Goal: Communication & Community: Answer question/provide support

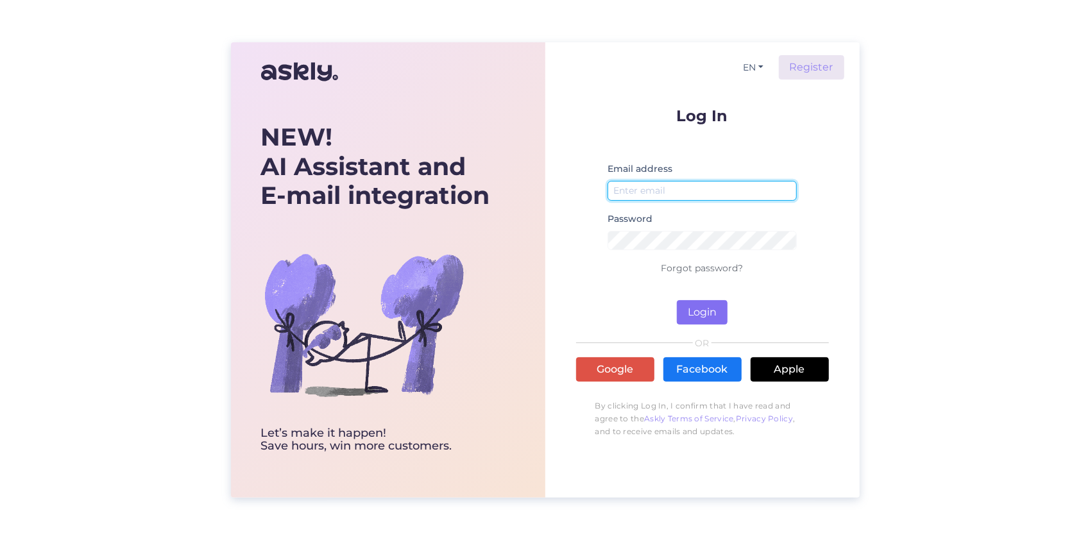
type input "[EMAIL_ADDRESS][DOMAIN_NAME]"
click at [693, 300] on button "Login" at bounding box center [702, 312] width 51 height 24
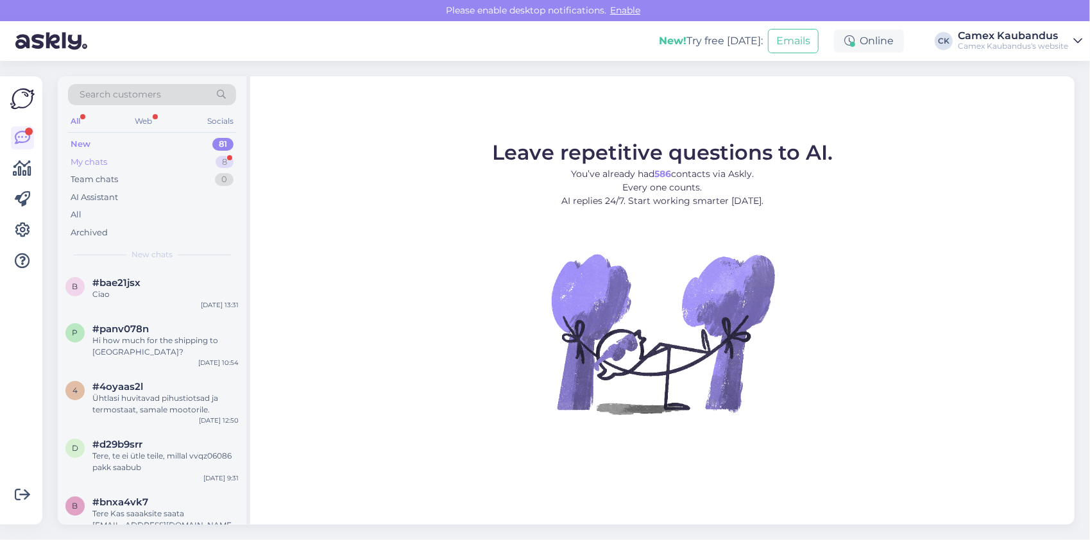
click at [96, 162] on div "My chats" at bounding box center [89, 162] width 37 height 13
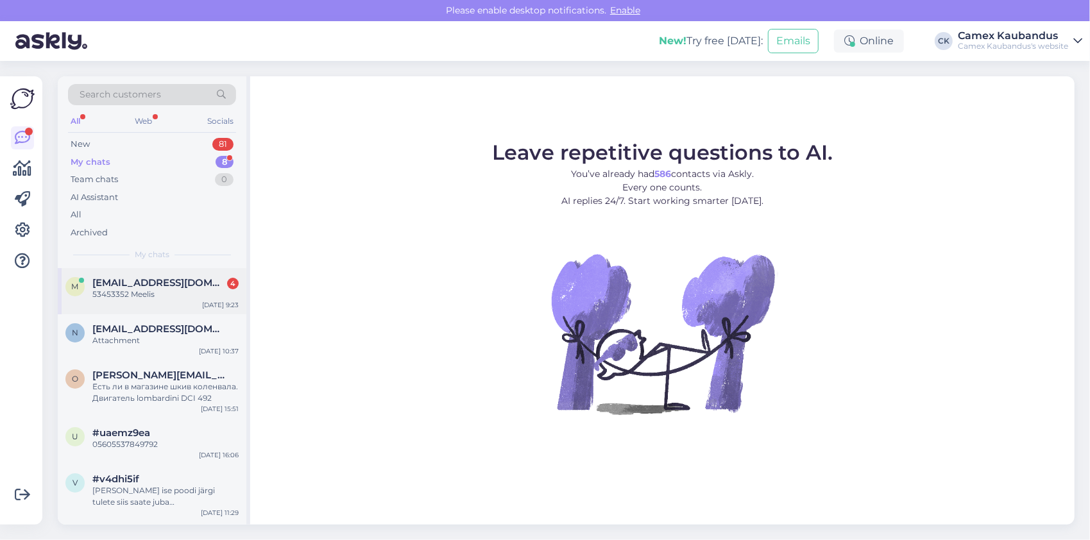
click at [112, 297] on div "53453352 Meelis" at bounding box center [165, 295] width 146 height 12
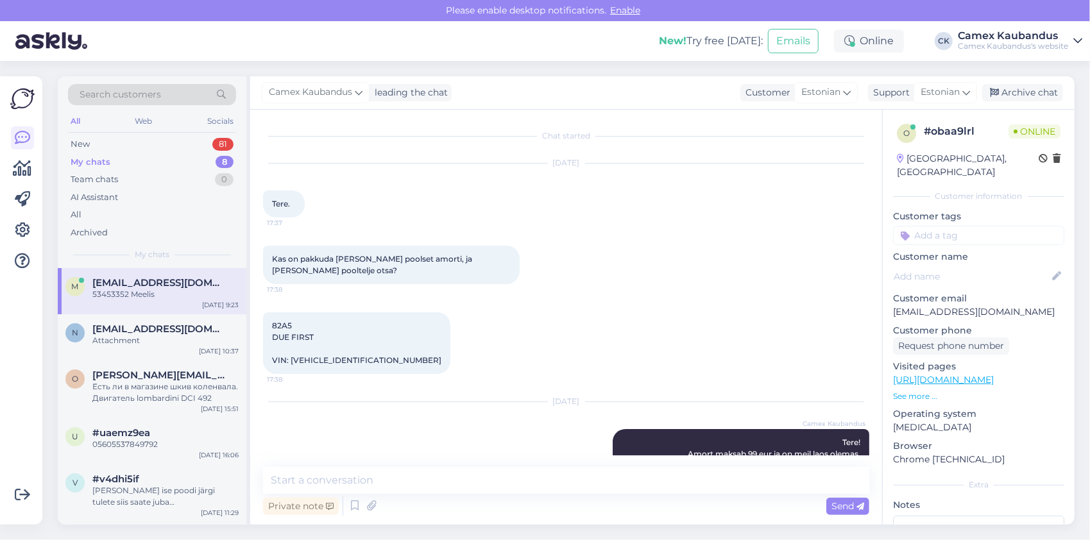
scroll to position [285, 0]
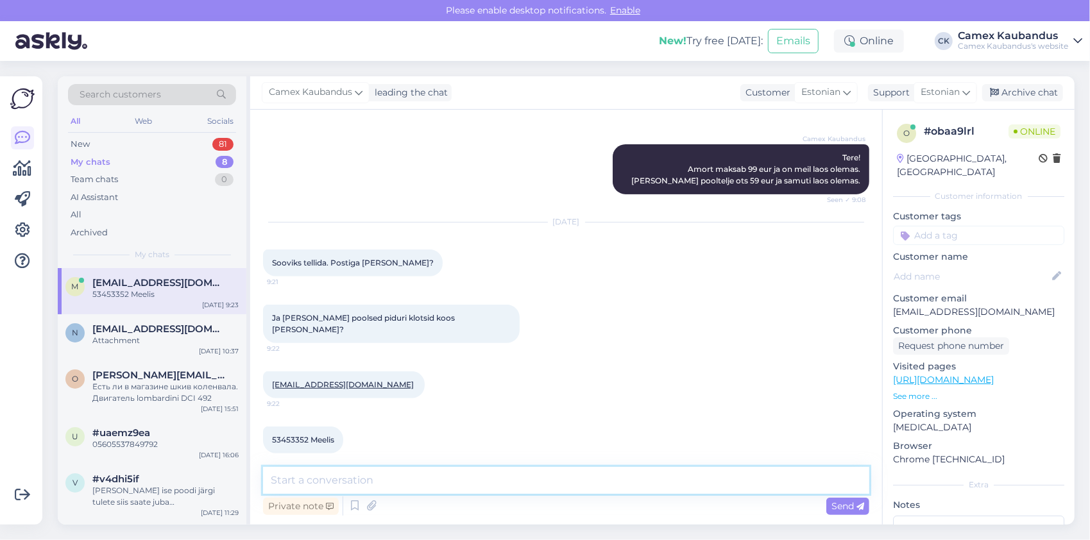
click at [434, 493] on textarea at bounding box center [566, 480] width 606 height 27
click at [432, 490] on textarea at bounding box center [566, 480] width 606 height 27
click at [432, 485] on textarea at bounding box center [566, 480] width 606 height 27
type textarea "Tere"
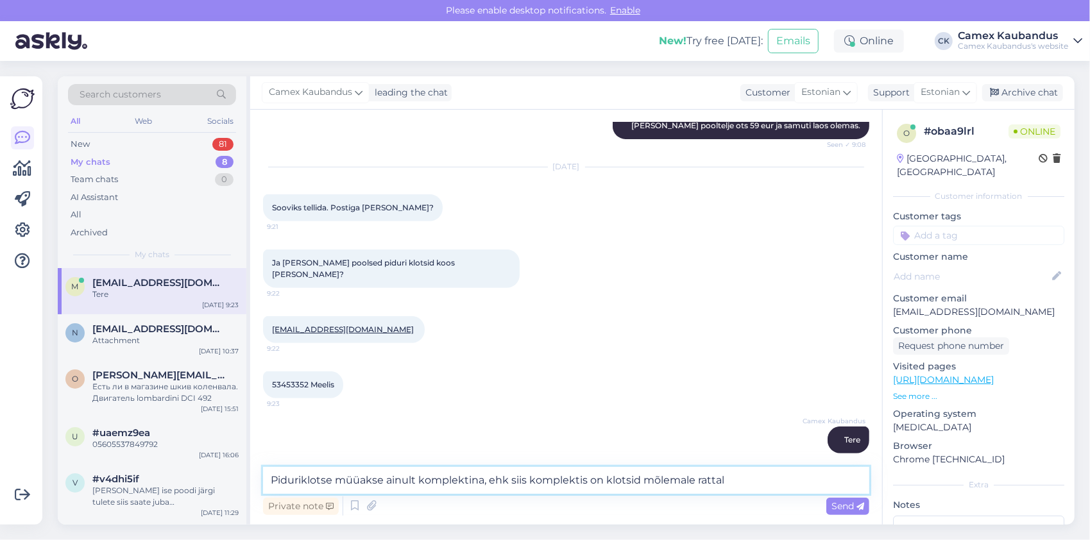
type textarea "Piduriklotse müüakse ainult komplektina, ehk siis komplektis on klotsid mõlemal…"
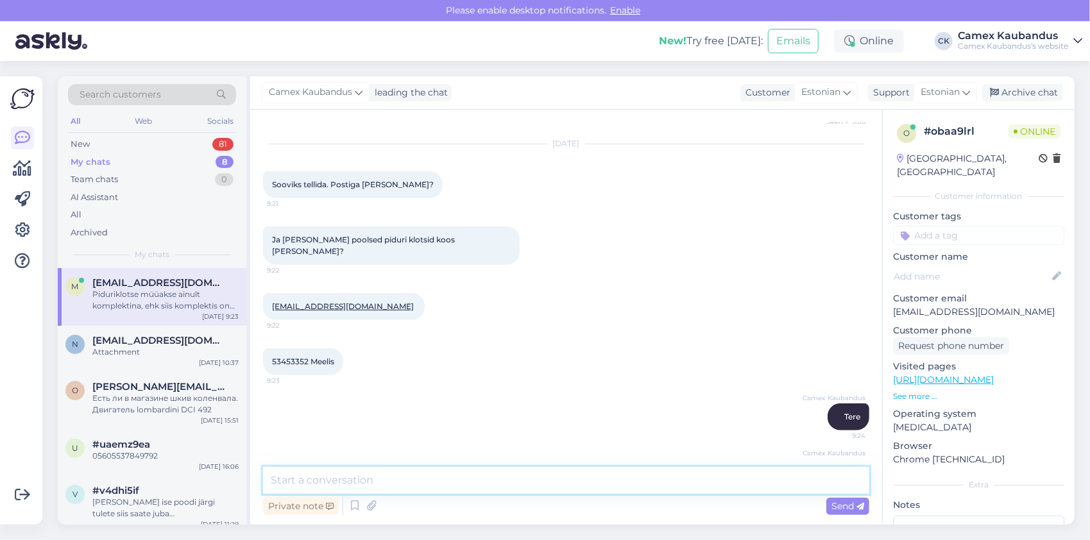
scroll to position [407, 0]
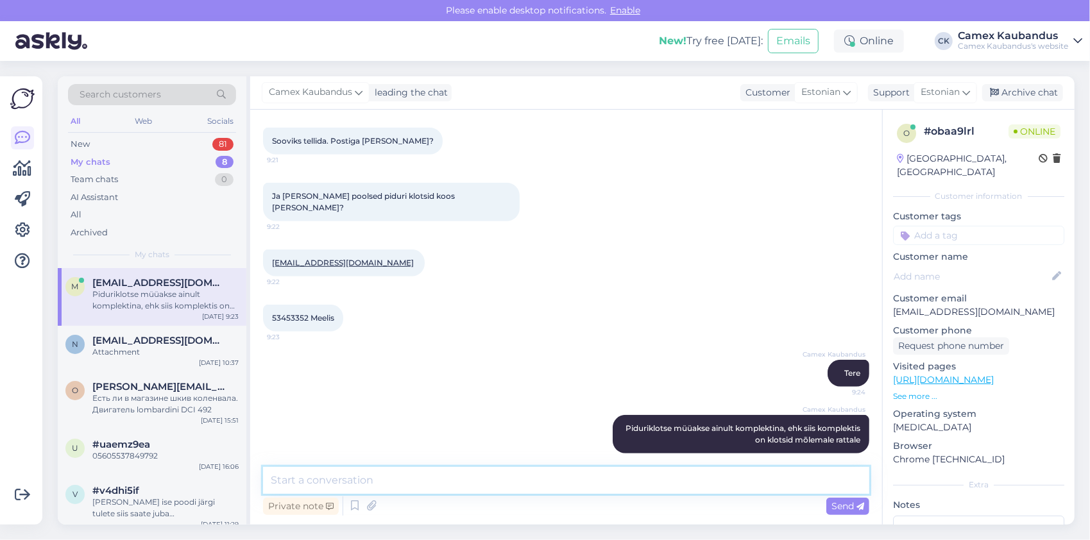
click at [468, 489] on textarea at bounding box center [566, 480] width 606 height 27
type textarea "Piduriklotside hind on 15.-"
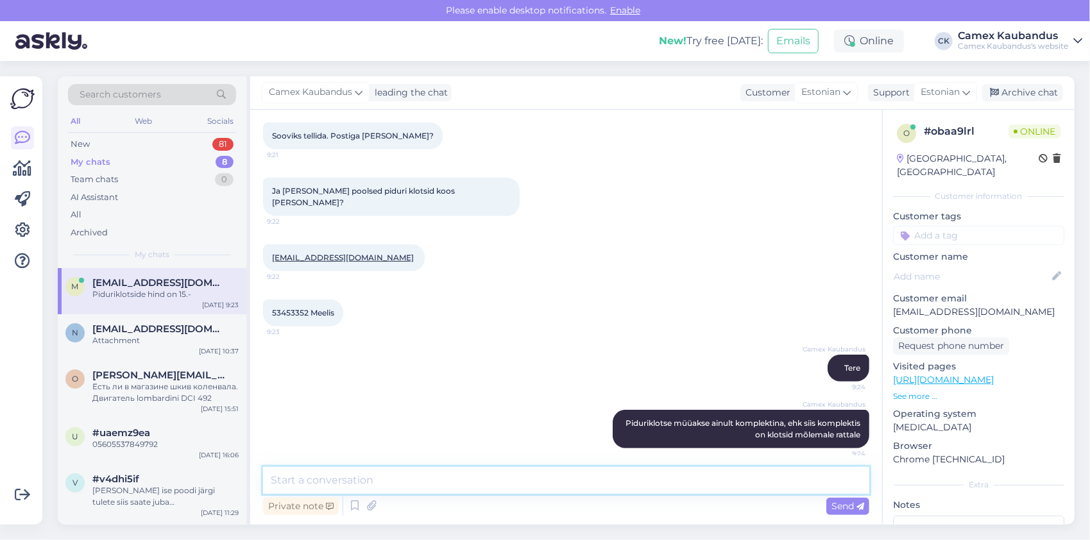
scroll to position [334, 0]
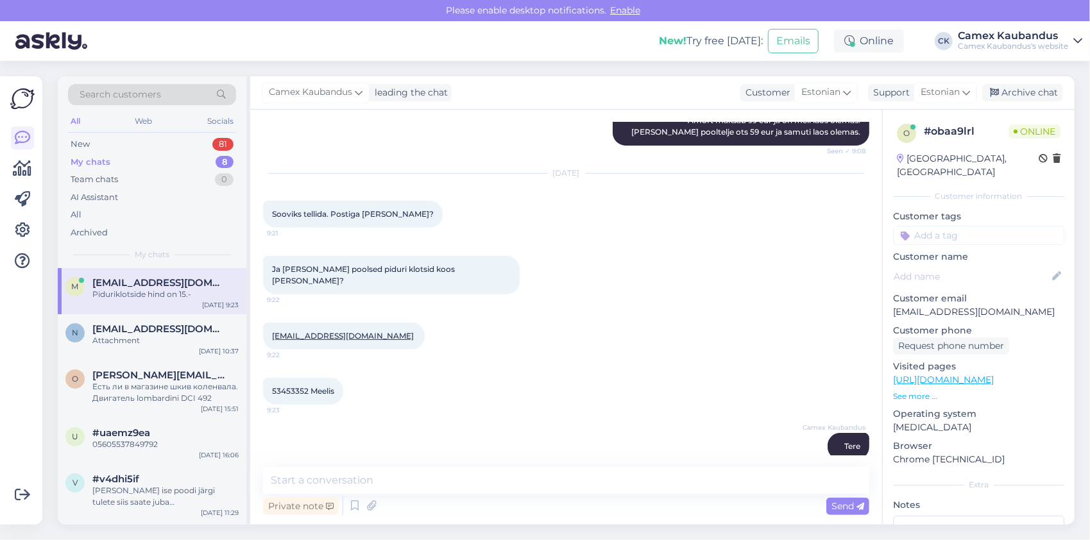
click at [321, 386] on span "53453352 Meelis" at bounding box center [303, 391] width 62 height 10
copy div "Meelis 9:23"
click at [407, 432] on div "Camex Kaubandus Tere 9:24" at bounding box center [566, 446] width 606 height 55
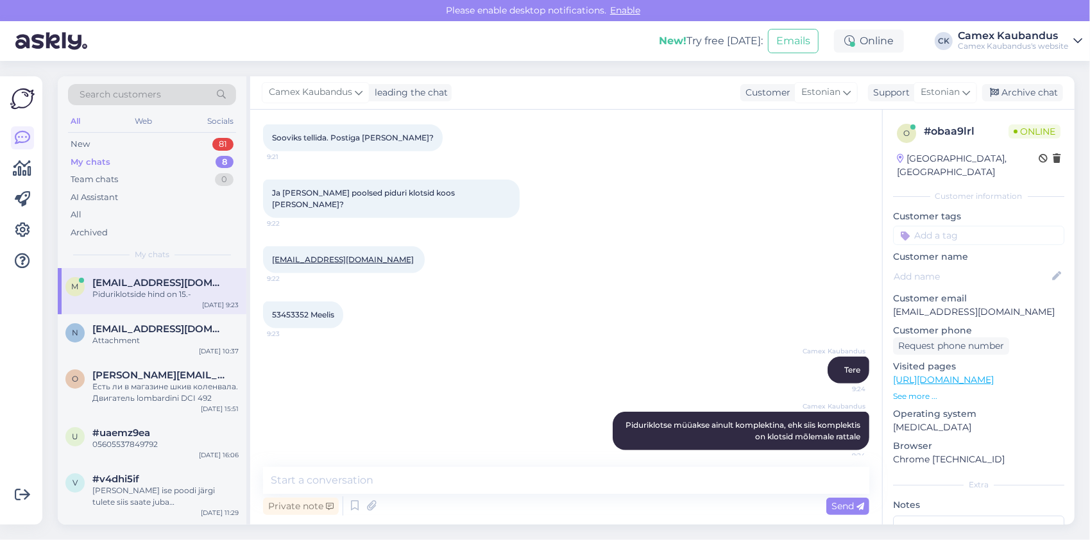
scroll to position [462, 0]
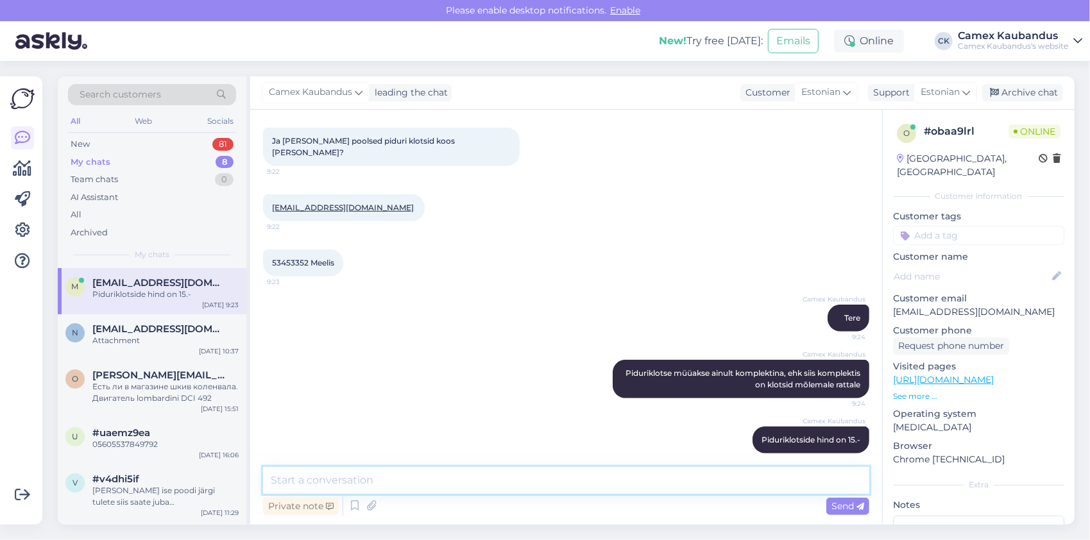
click at [398, 479] on textarea at bounding box center [566, 480] width 606 height 27
type textarea "Ikka saadame postiga"
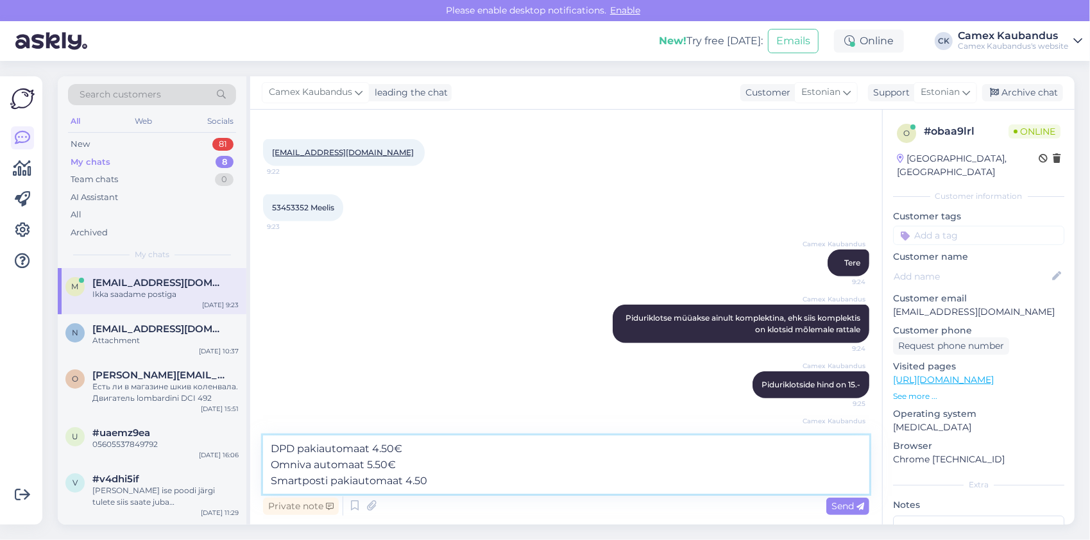
type textarea "DPD pakiautomaat 4.50€ Omniva automaat 5.50€ Smartposti pakiautomaat 4.50€"
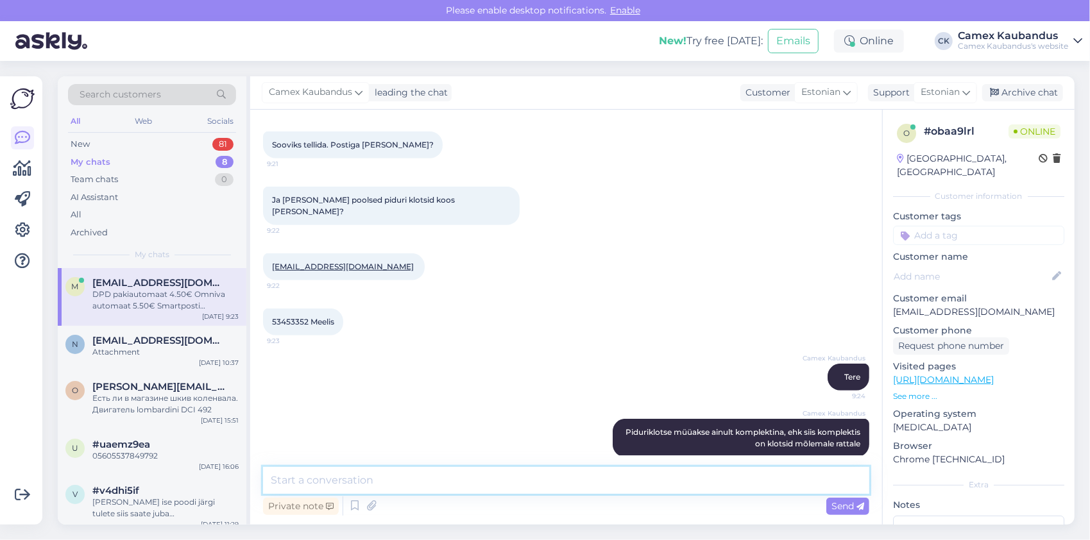
scroll to position [339, 0]
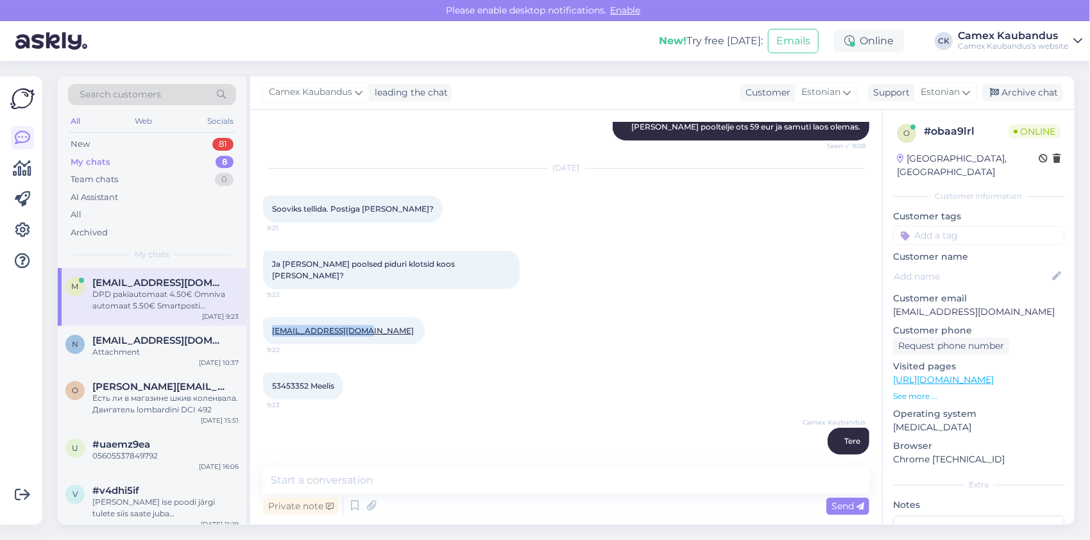
drag, startPoint x: 364, startPoint y: 317, endPoint x: 271, endPoint y: 322, distance: 93.8
click at [271, 322] on div "[EMAIL_ADDRESS][DOMAIN_NAME] 9:22" at bounding box center [344, 331] width 162 height 27
copy link "[EMAIL_ADDRESS][DOMAIN_NAME]"
click at [300, 381] on span "53453352 Meelis" at bounding box center [303, 386] width 62 height 10
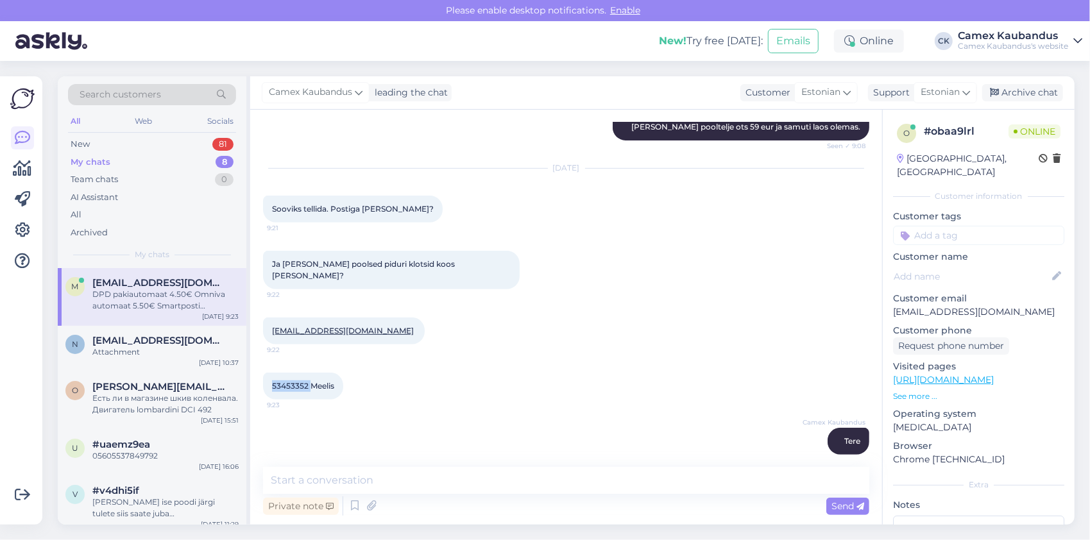
copy span "53453352"
click at [401, 397] on div "53453352 Meelis 9:23" at bounding box center [566, 386] width 606 height 55
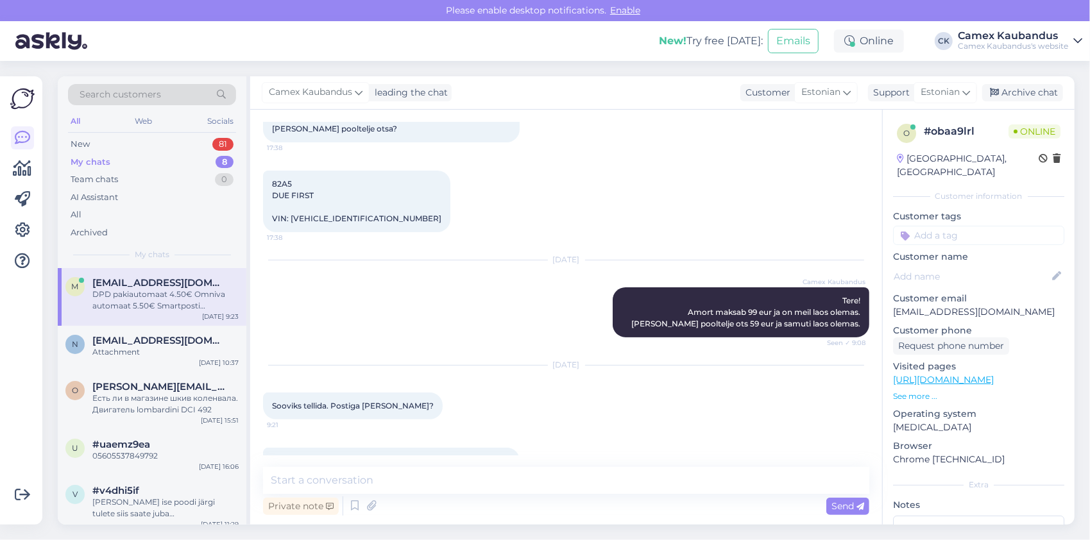
scroll to position [18, 0]
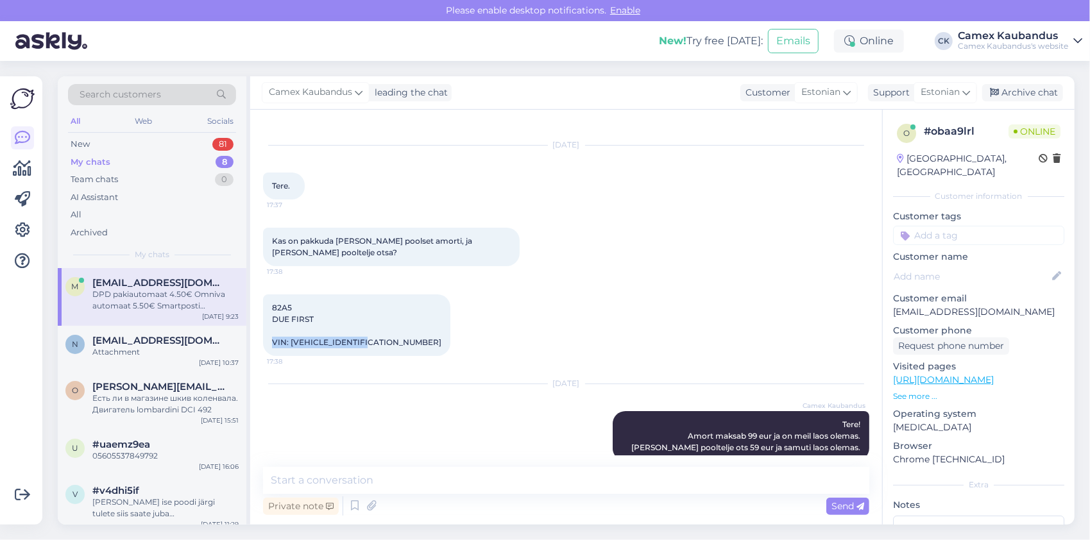
drag, startPoint x: 373, startPoint y: 344, endPoint x: 253, endPoint y: 345, distance: 120.0
click at [253, 345] on div "Chat started [DATE] Tere. 17:37 Kas on pakkuda [PERSON_NAME] poolset amorti, ja…" at bounding box center [566, 317] width 632 height 415
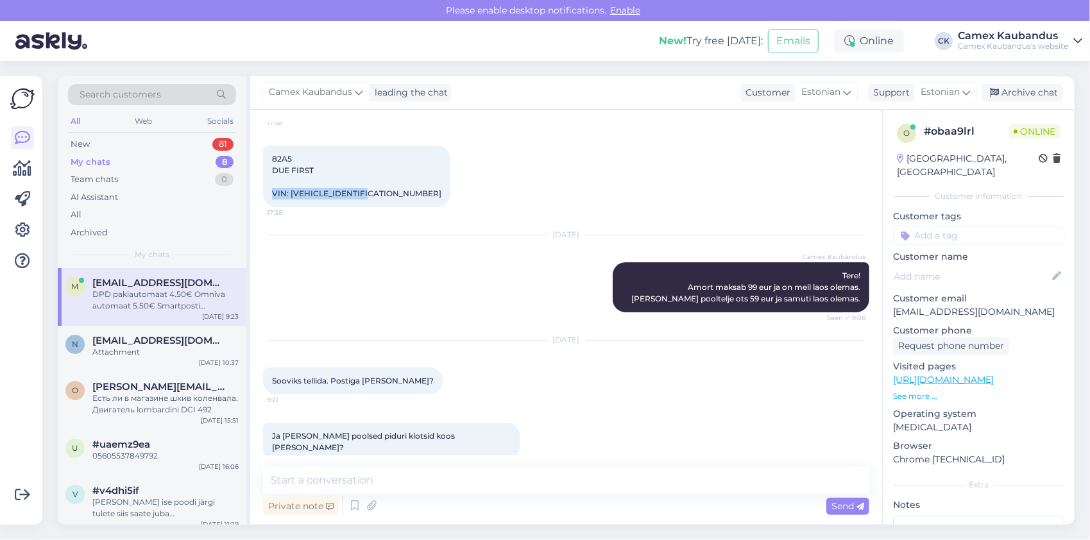
scroll to position [146, 0]
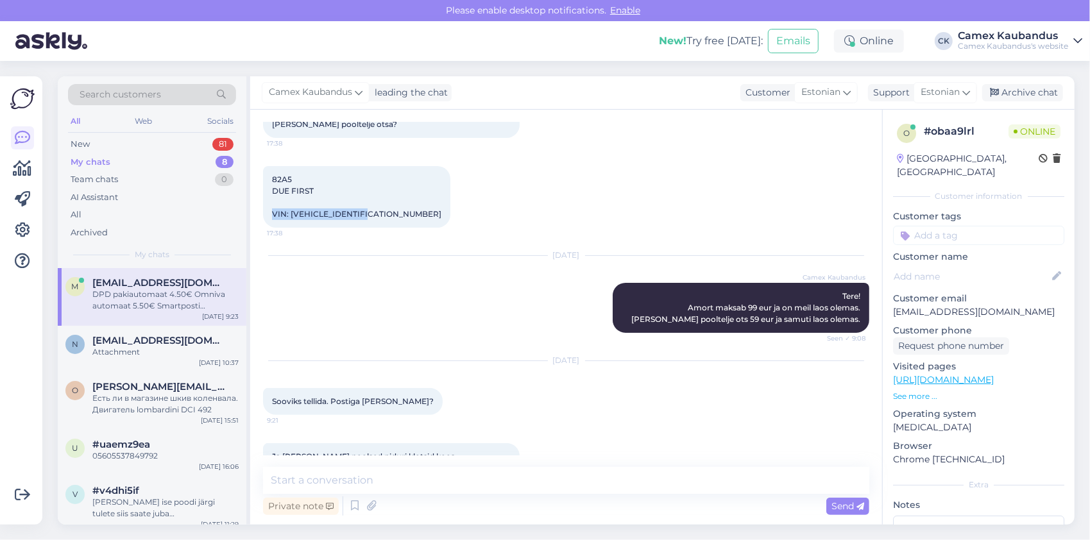
copy span "VIN: [VEHICLE_IDENTIFICATION_NUMBER]"
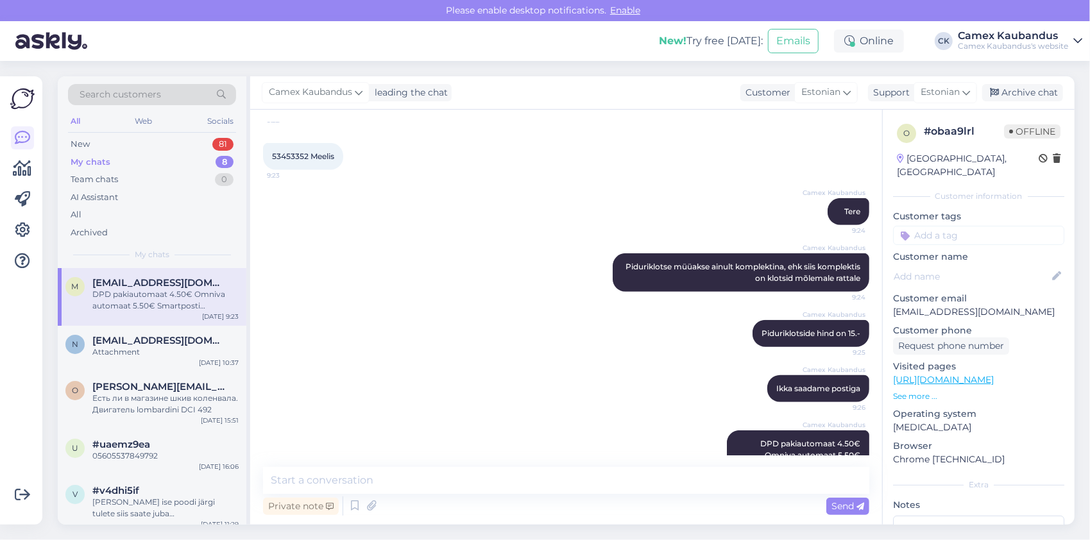
scroll to position [595, 0]
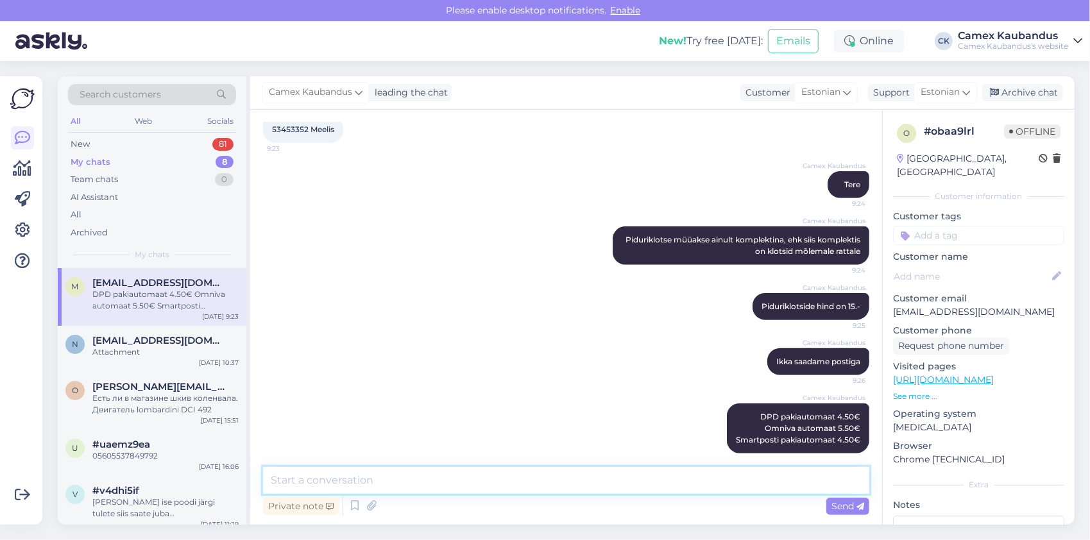
click at [397, 474] on textarea at bounding box center [566, 480] width 606 height 27
type textarea "piduklotsi klambrid on samuti kohapeal olemas"
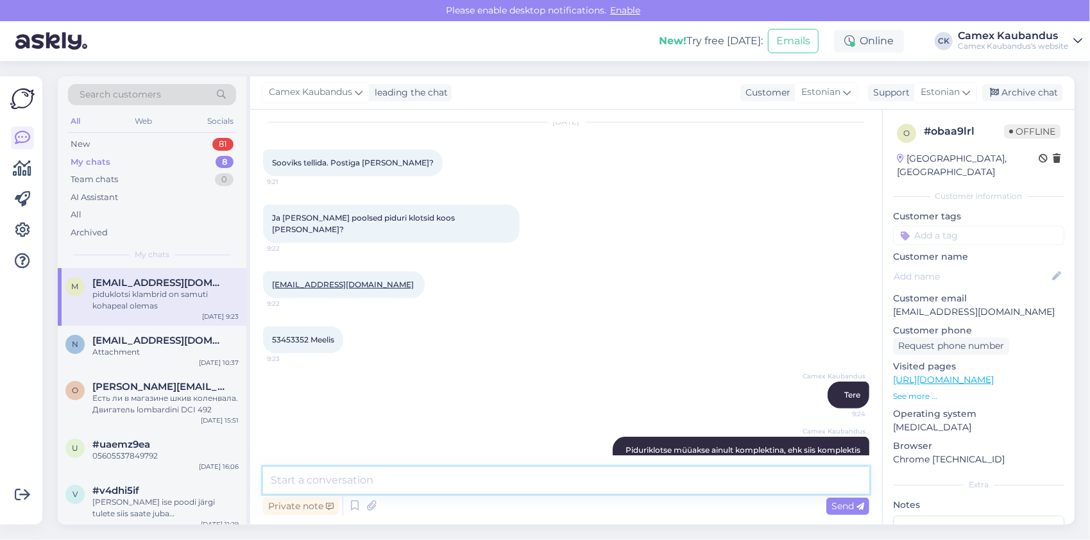
scroll to position [651, 0]
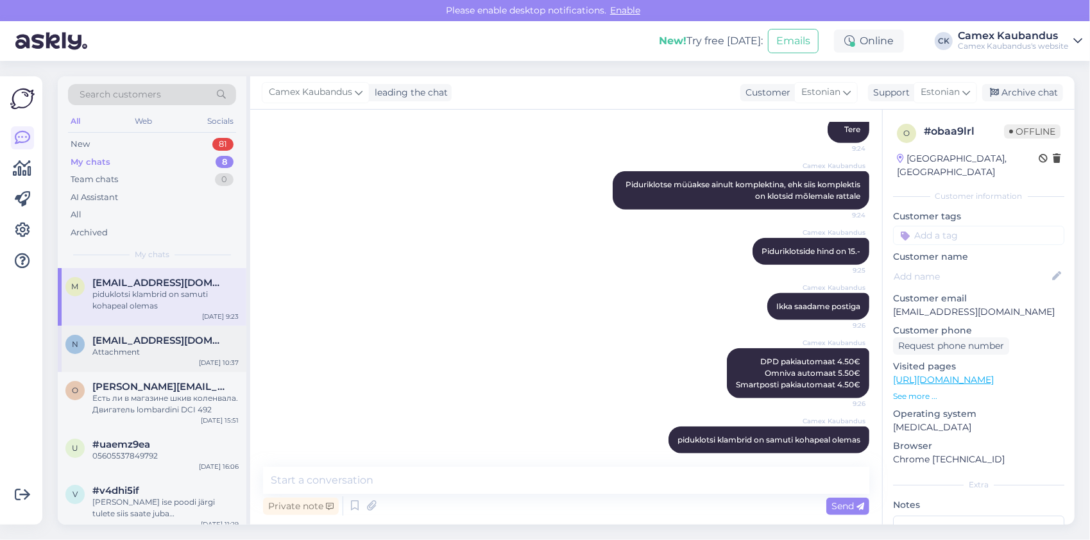
click at [166, 335] on span "[EMAIL_ADDRESS][DOMAIN_NAME]" at bounding box center [158, 341] width 133 height 12
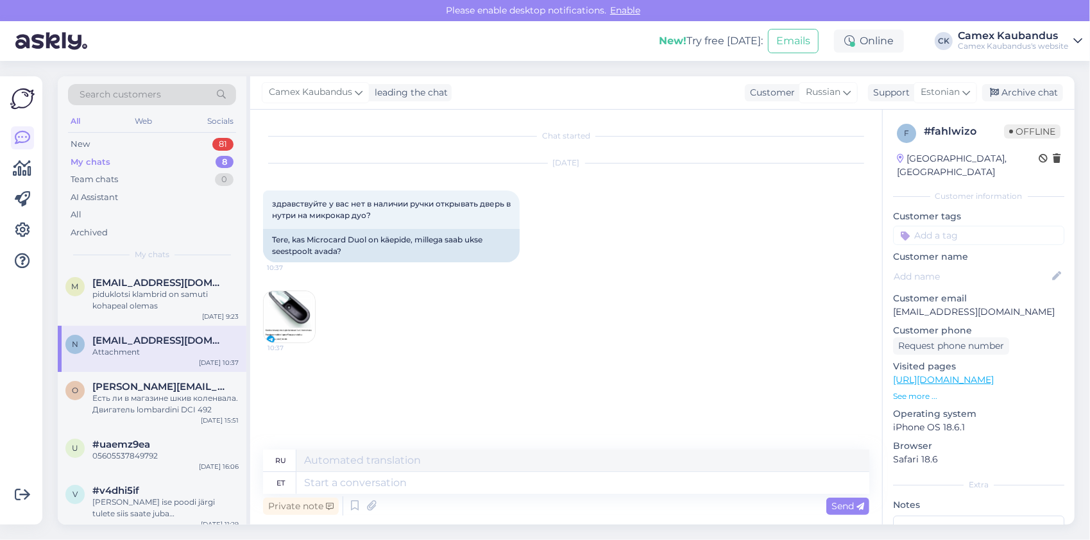
scroll to position [0, 0]
click at [295, 318] on img at bounding box center [289, 316] width 51 height 51
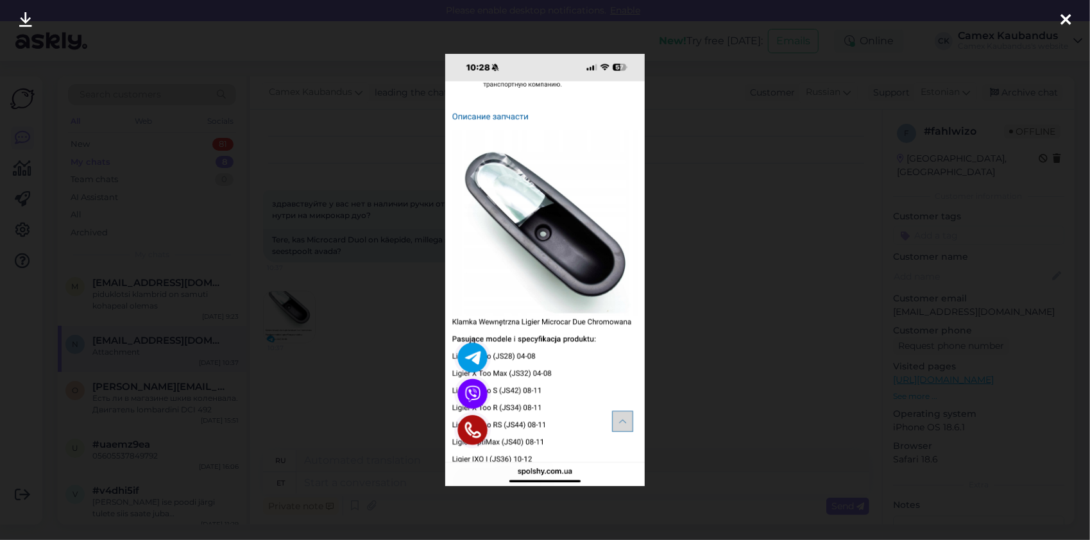
click at [1071, 15] on div at bounding box center [1066, 20] width 26 height 40
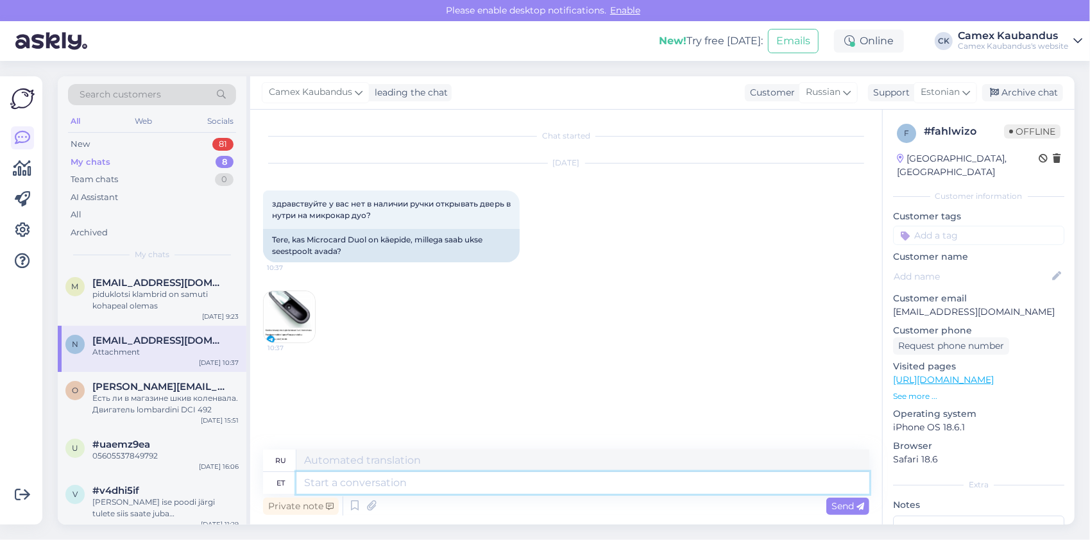
click at [445, 481] on textarea at bounding box center [582, 483] width 573 height 22
type textarea "jah"
type textarea "да"
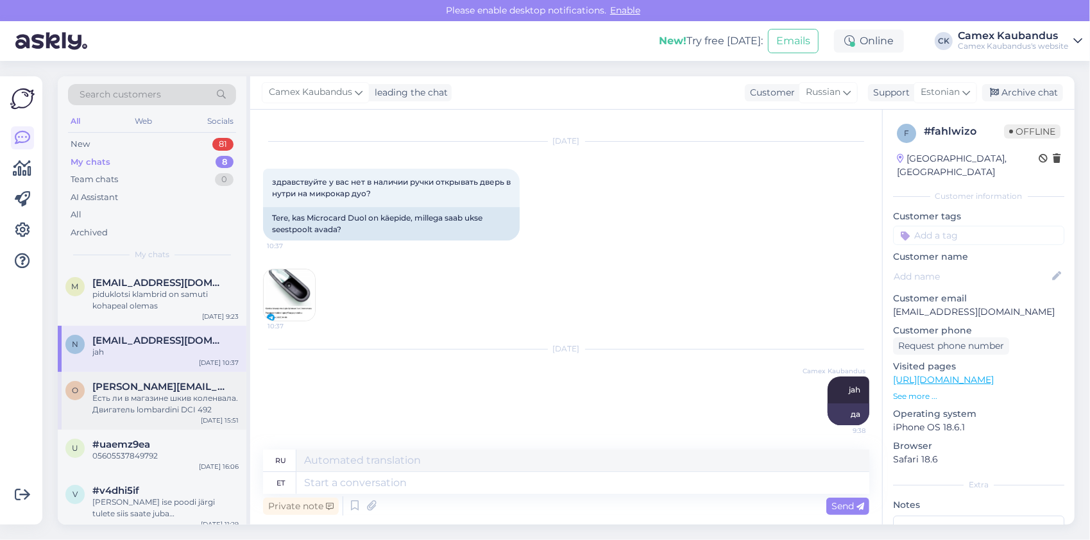
click at [154, 386] on span "[PERSON_NAME][EMAIL_ADDRESS][DOMAIN_NAME]" at bounding box center [158, 387] width 133 height 12
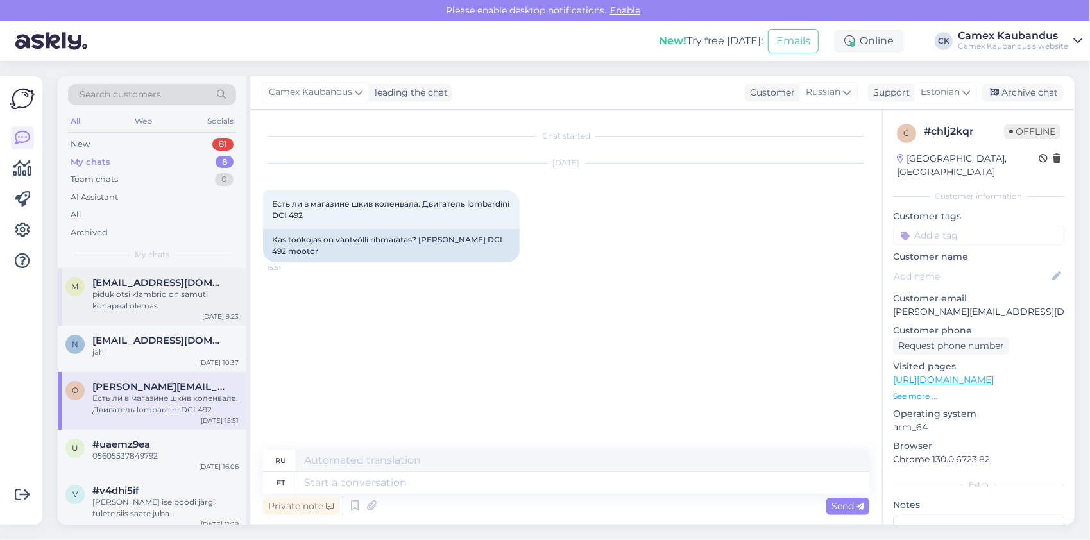
click at [112, 284] on span "[EMAIL_ADDRESS][DOMAIN_NAME]" at bounding box center [158, 283] width 133 height 12
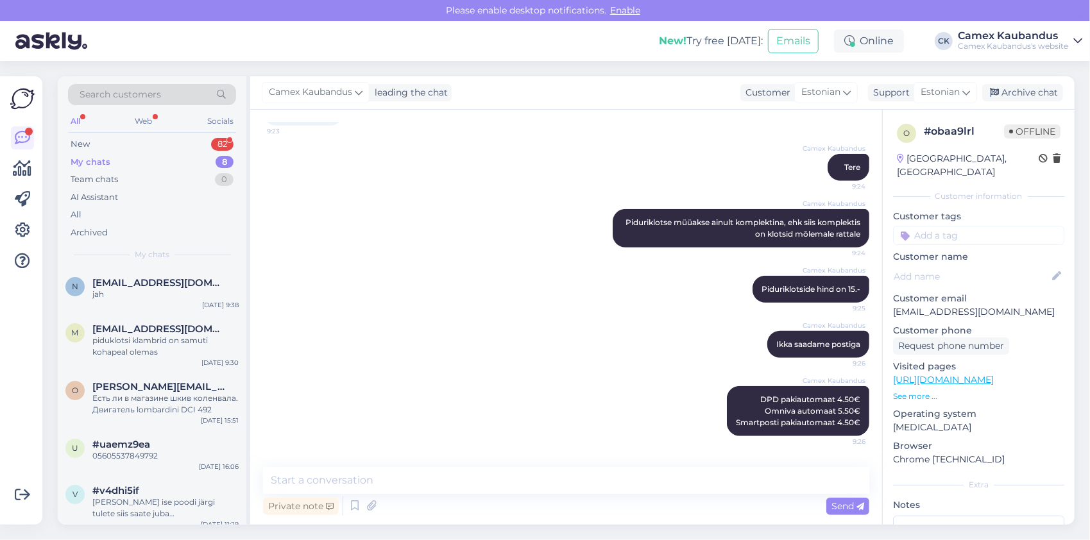
scroll to position [651, 0]
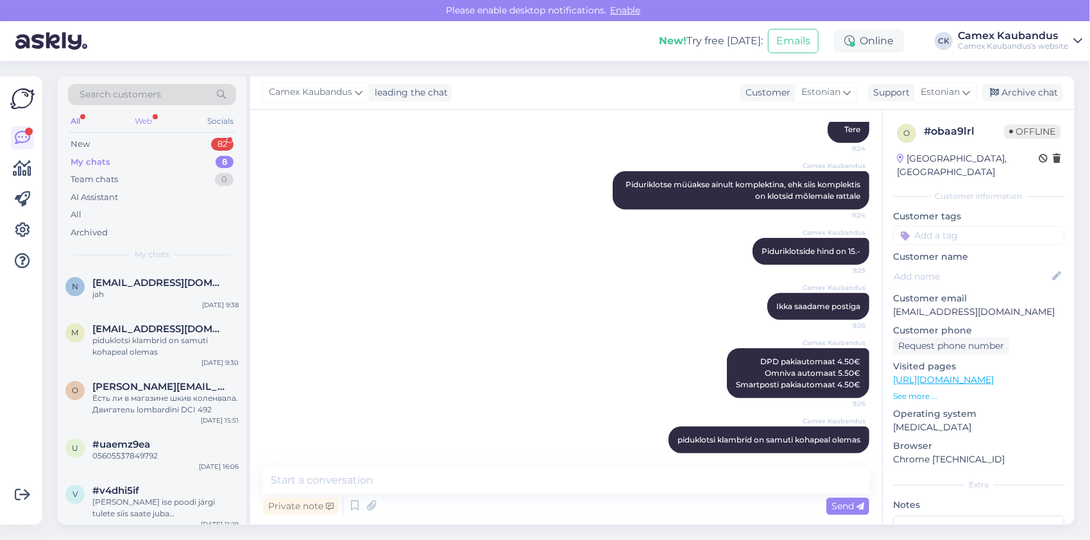
click at [142, 123] on div "Web" at bounding box center [144, 121] width 22 height 17
click at [163, 292] on div "jah" at bounding box center [165, 295] width 146 height 12
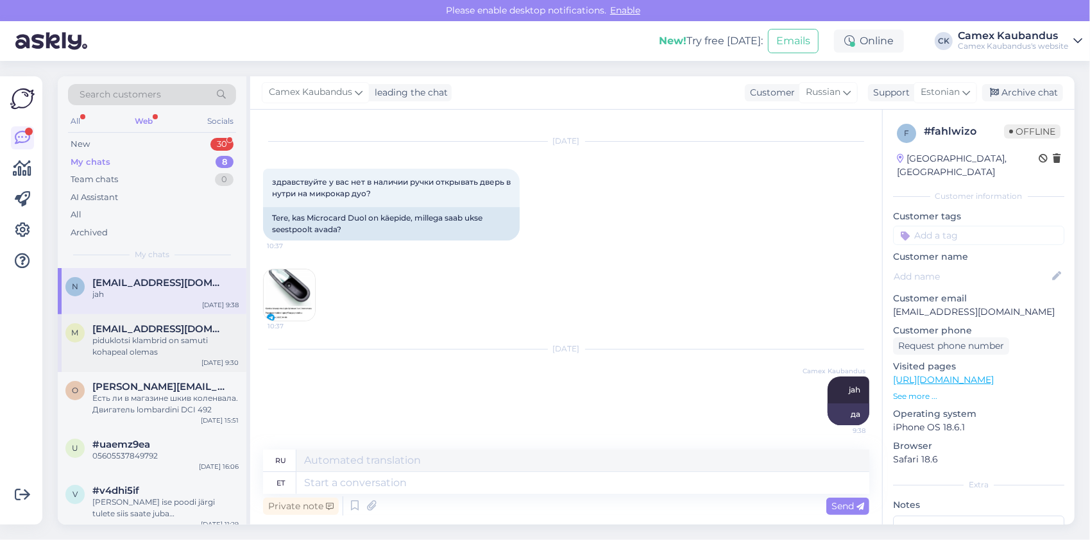
drag, startPoint x: 153, startPoint y: 322, endPoint x: 153, endPoint y: 329, distance: 7.1
click at [153, 323] on span "[EMAIL_ADDRESS][DOMAIN_NAME]" at bounding box center [158, 329] width 133 height 12
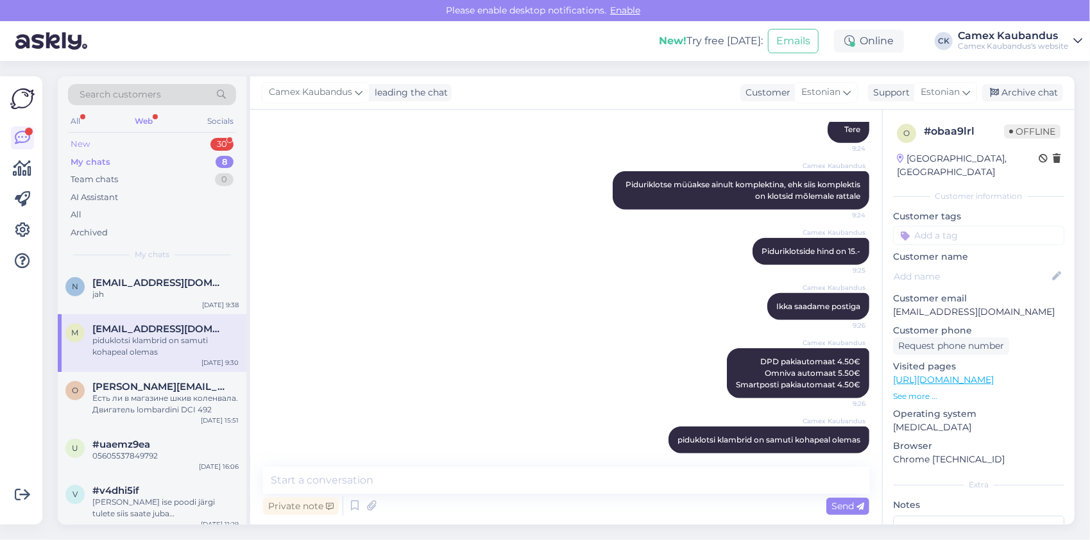
click at [85, 141] on div "New" at bounding box center [80, 144] width 19 height 13
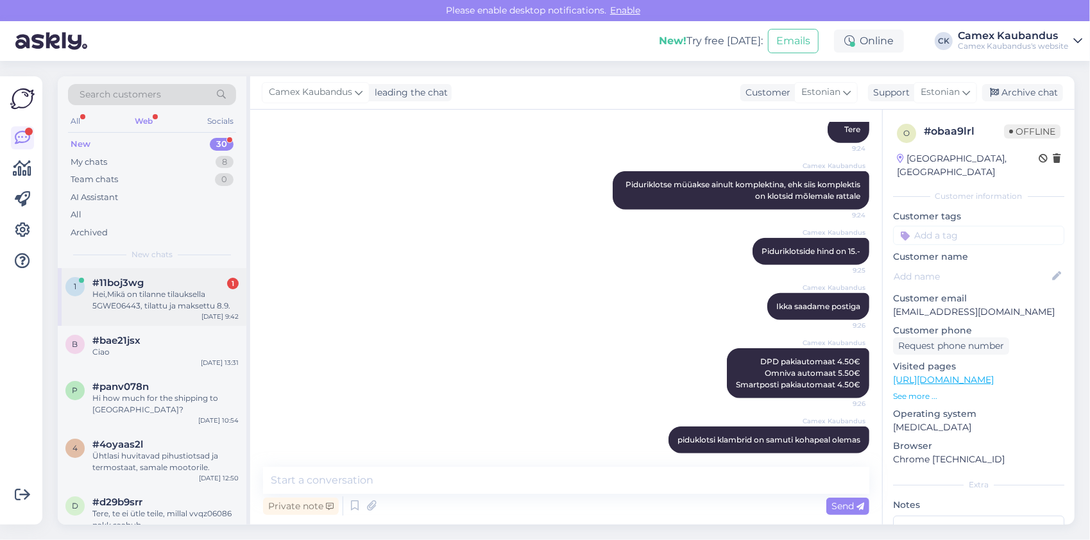
click at [139, 281] on span "#11boj3wg" at bounding box center [117, 283] width 51 height 12
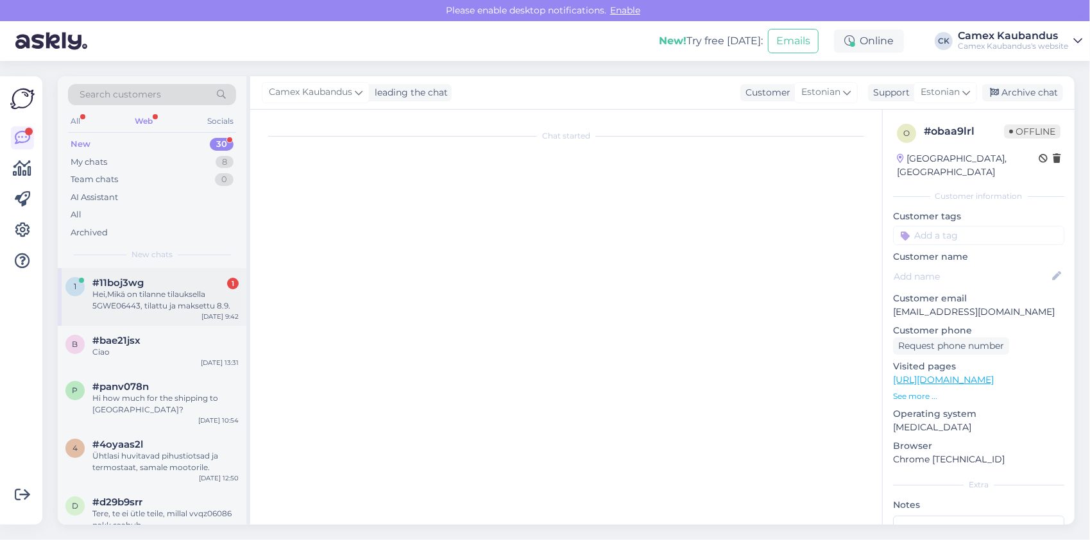
scroll to position [0, 0]
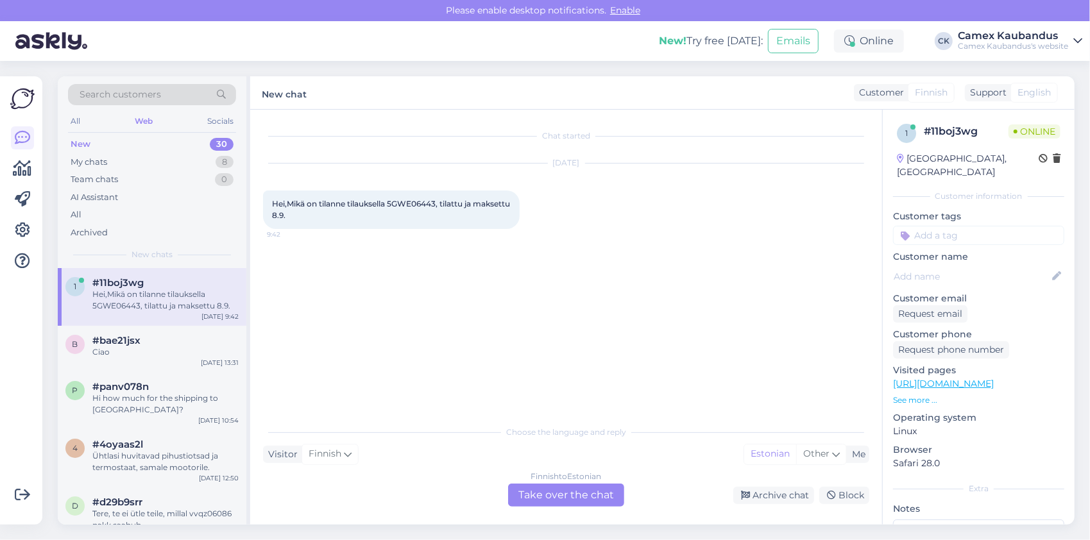
click at [415, 201] on span "Hei,Mikä on tilanne tilauksella 5GWE06443, tilattu ja maksettu 8.9." at bounding box center [392, 209] width 240 height 21
copy span "5GWE06443"
click at [397, 287] on div "Chat started [DATE] Hei,Mikä on tilanne tilauksella 5GWE06443, tilattu ja makse…" at bounding box center [572, 265] width 618 height 285
click at [536, 499] on div "Finnish to Estonian Take over the chat" at bounding box center [566, 495] width 116 height 23
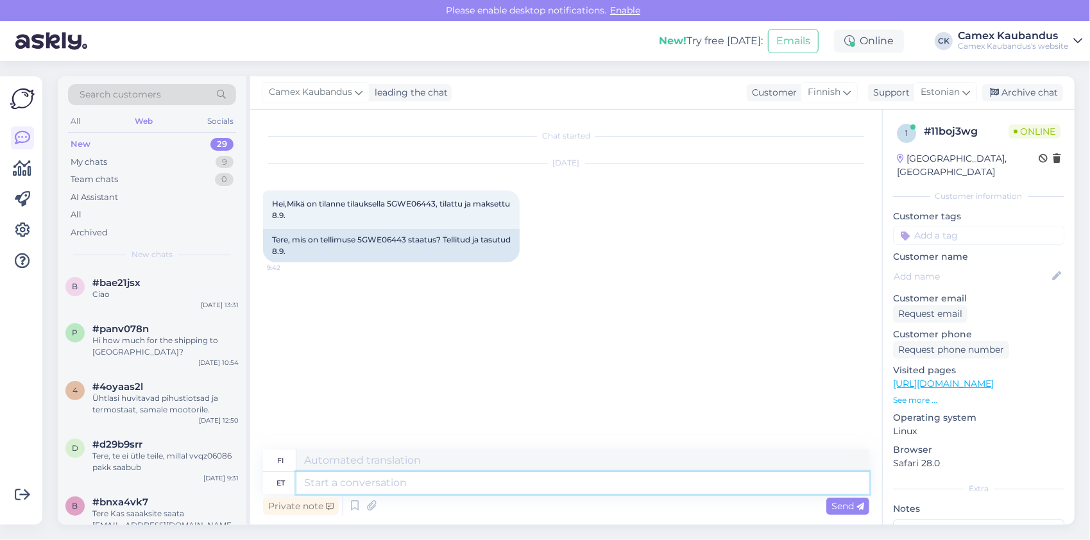
click at [367, 480] on textarea at bounding box center [582, 483] width 573 height 22
type textarea "Tere,"
type textarea "Hei,"
type textarea "Teie"
type textarea "Sinun"
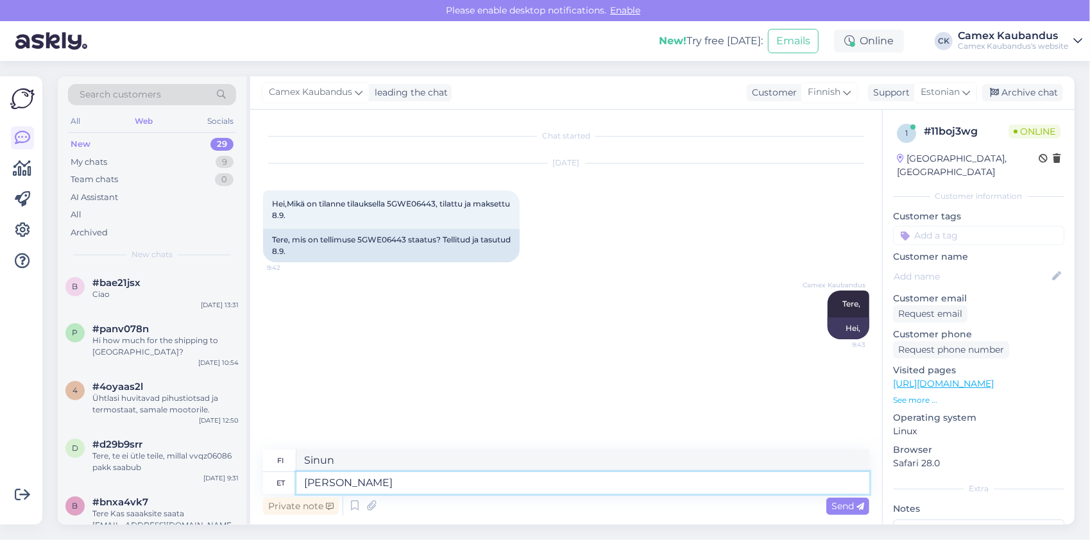
type textarea "[PERSON_NAME] o"
type textarea "Tilauksesi"
type textarea "[PERSON_NAME] on"
type textarea "Tilauksesi on"
type textarea "[PERSON_NAME] on välja s"
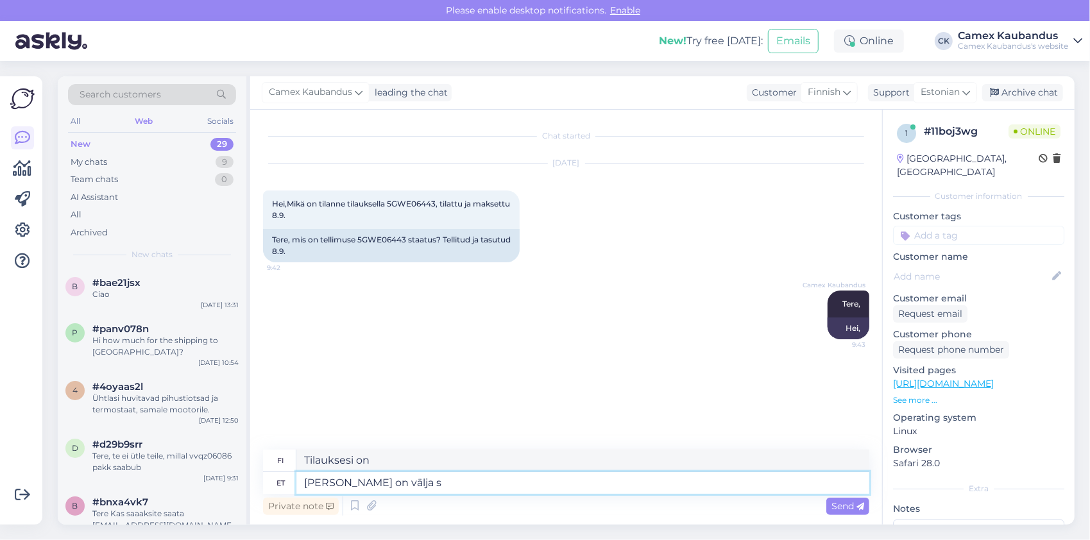
type textarea "Tilauksesi on lähtenyt."
type textarea "[PERSON_NAME] on välja saadetud"
type textarea "Tilauksesi on lähetetty."
type textarea "[PERSON_NAME] on välja saadetud 09."
type textarea "Tilauksesi on lähetetty 09."
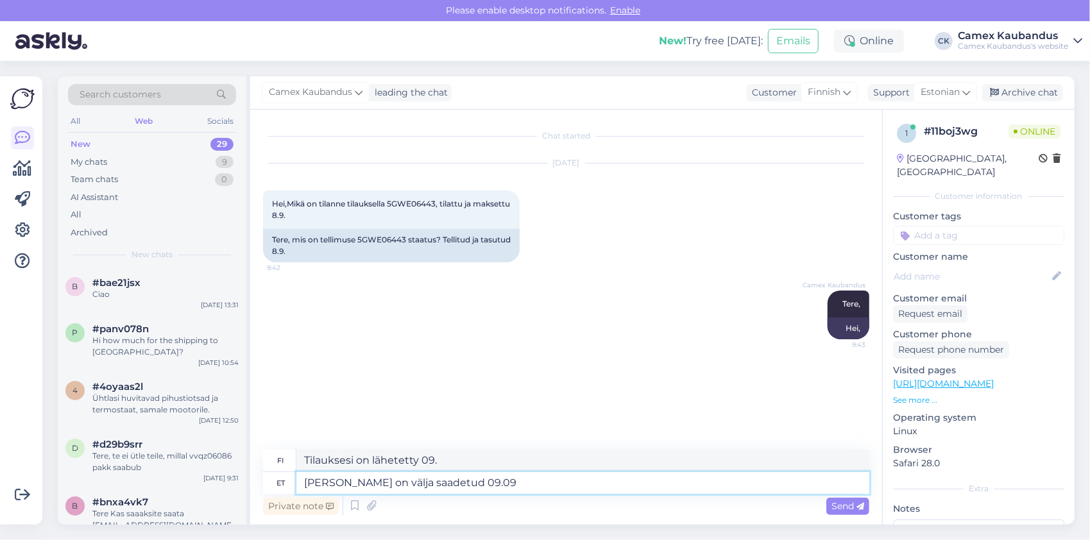
type textarea "[PERSON_NAME] on välja saadetud 09.09."
type textarea "Tilauksesi on lähetetty 09.09."
type textarea "Teie tellimus on välja saadetud [DATE]"
type textarea "Tilauksesi on lähetetty [DATE]"
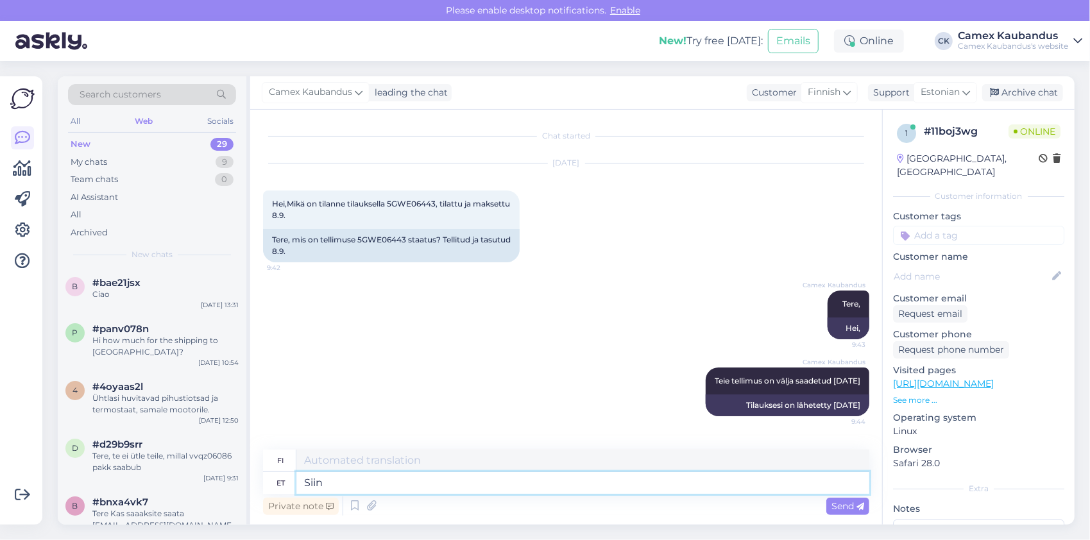
type textarea "Siin o"
type textarea "Tässä"
type textarea "Siin on"
type textarea "Tässä on"
type textarea "Siin on teie"
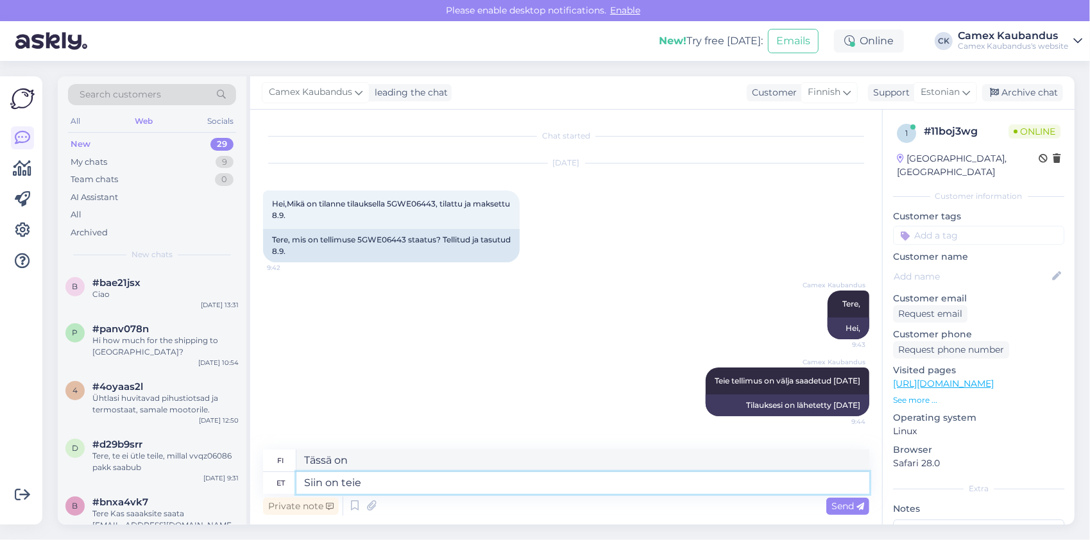
type textarea "Tässä on sinun."
type textarea "Siin on teie smarpos"
type textarea "Tässä on älypuhelimesi"
type textarea "Siin on teie smarposti järgm"
type textarea "Tässä on seuraava älypuhelimesi"
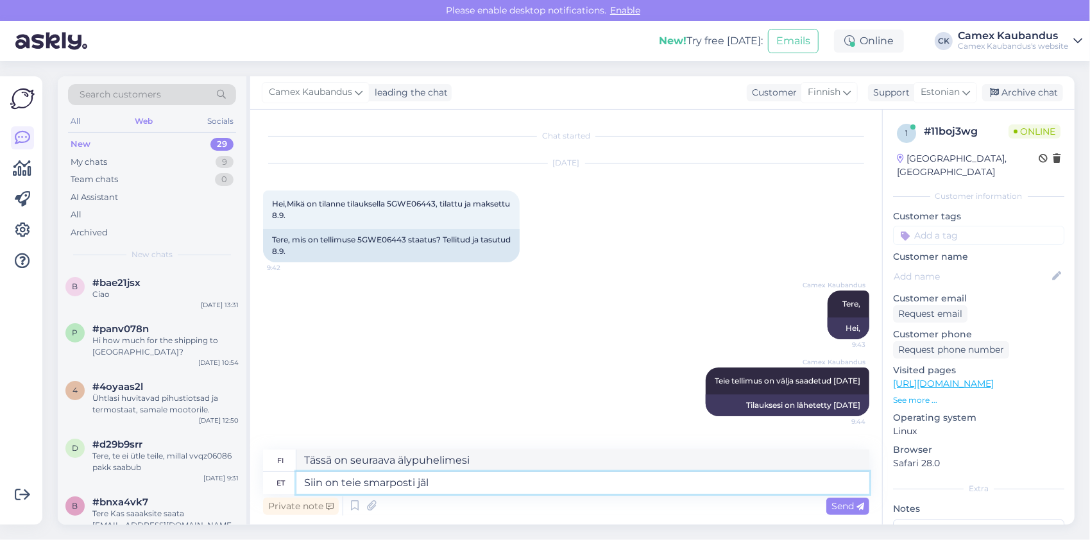
type textarea "Siin on teie smarposti jälg"
type textarea "Tässä on älypuhelimesi."
type textarea "Siin on teie smarposti jälgimiskood"
type textarea "Tässä on smarpost-seurantakoodisi"
type textarea "Siin on teie smarposti jälgimiskood :"
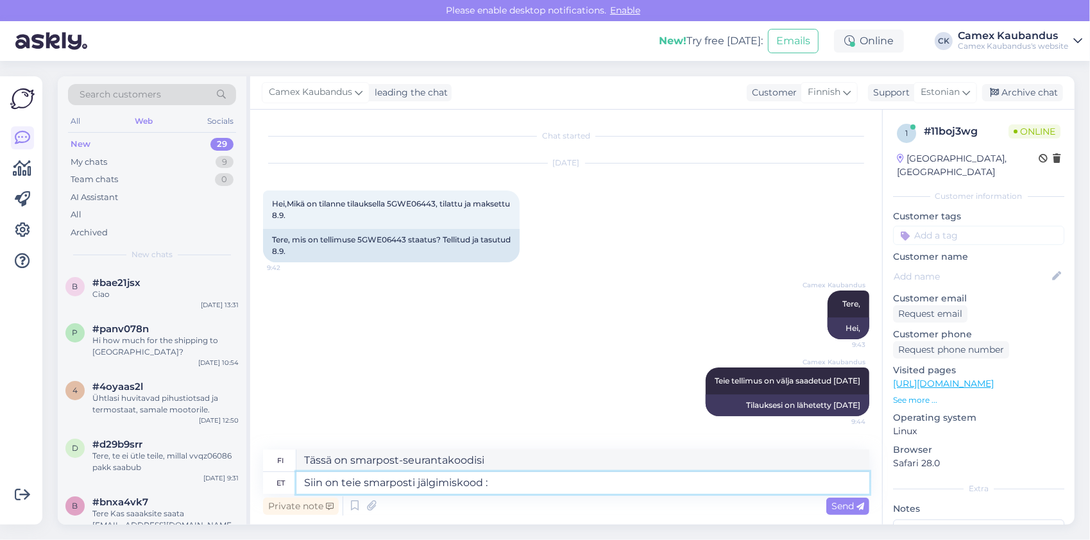
type textarea "Tässä on smarpost-seurantakoodisi:"
paste textarea "JJFI65303420122785027"
type textarea "Siin on teie smarposti jälgimiskood : JJFI65303420122785027"
type textarea "Tässä on smarpost-seurantakoodisi: JJFI65303420122785027"
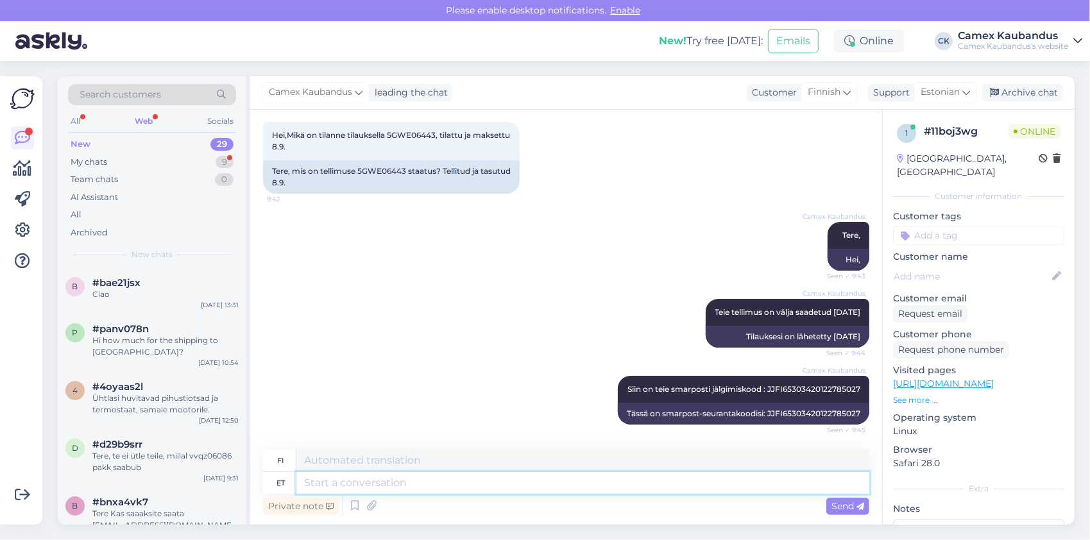
scroll to position [146, 0]
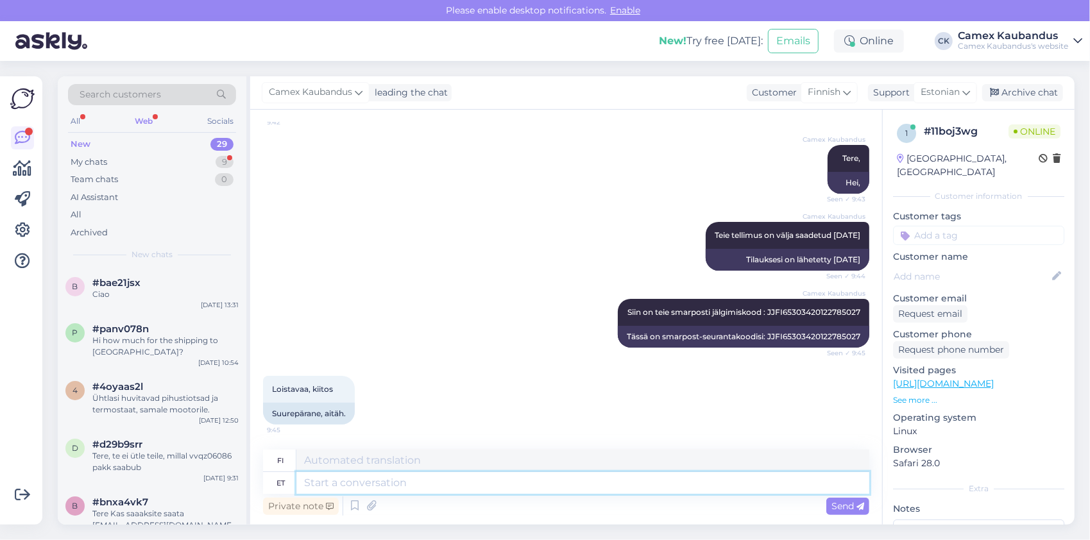
click at [416, 486] on textarea at bounding box center [582, 483] width 573 height 22
